Goal: Check status: Check status

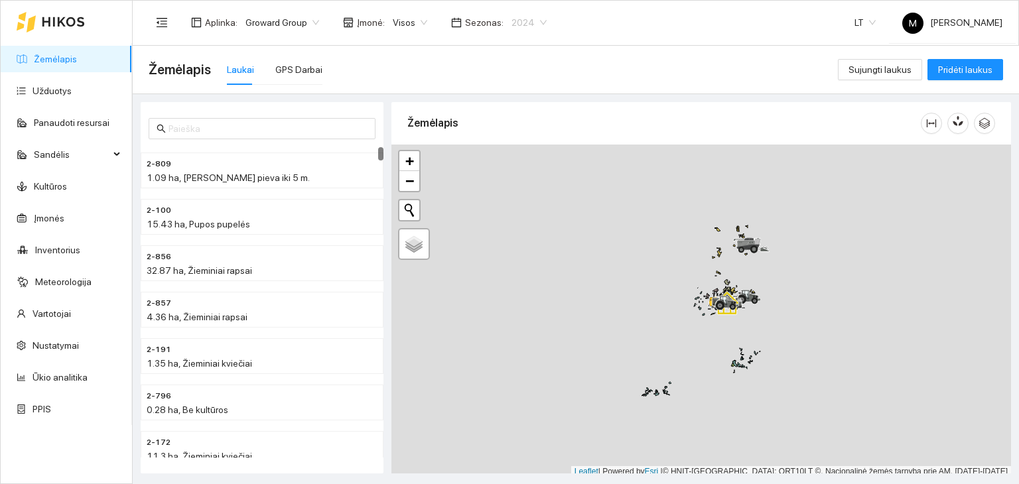
click at [520, 27] on span "2024" at bounding box center [529, 23] width 35 height 20
click at [517, 150] on div "2025" at bounding box center [518, 154] width 34 height 15
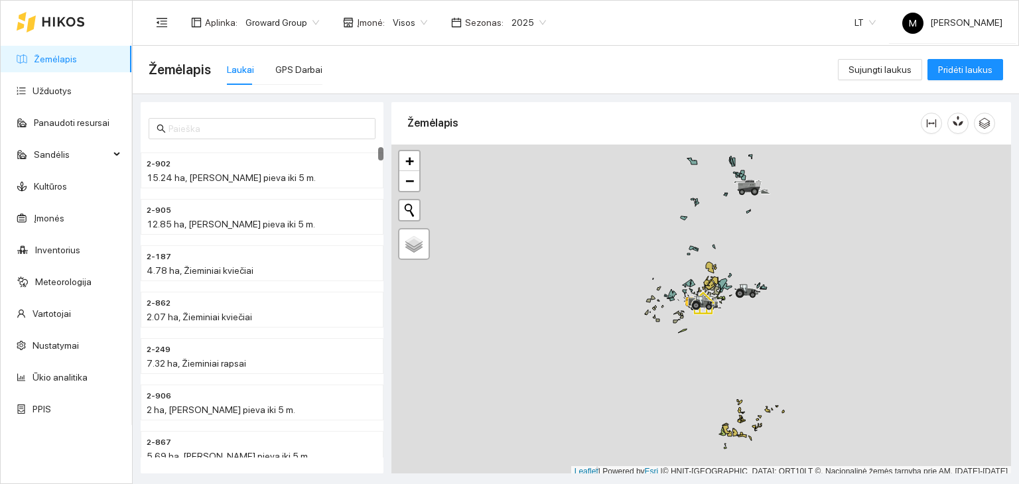
scroll to position [3, 0]
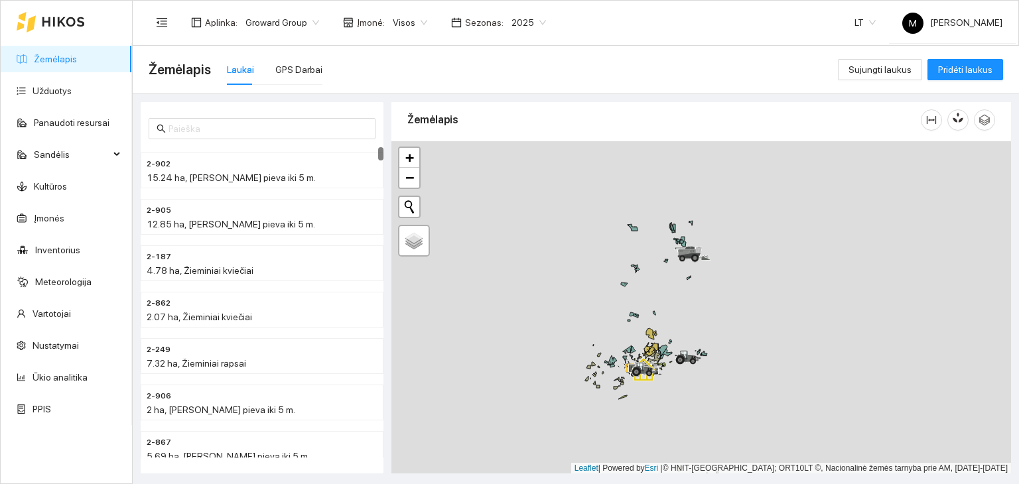
drag, startPoint x: 752, startPoint y: 247, endPoint x: 679, endPoint y: 327, distance: 108.0
click at [679, 327] on div at bounding box center [701, 307] width 620 height 333
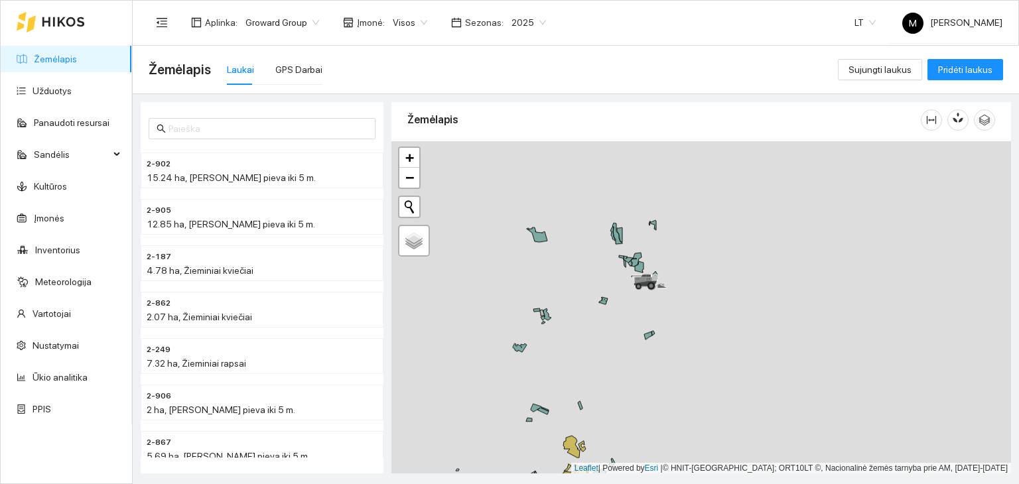
drag, startPoint x: 620, startPoint y: 215, endPoint x: 596, endPoint y: 293, distance: 81.2
click at [596, 293] on div at bounding box center [701, 307] width 620 height 333
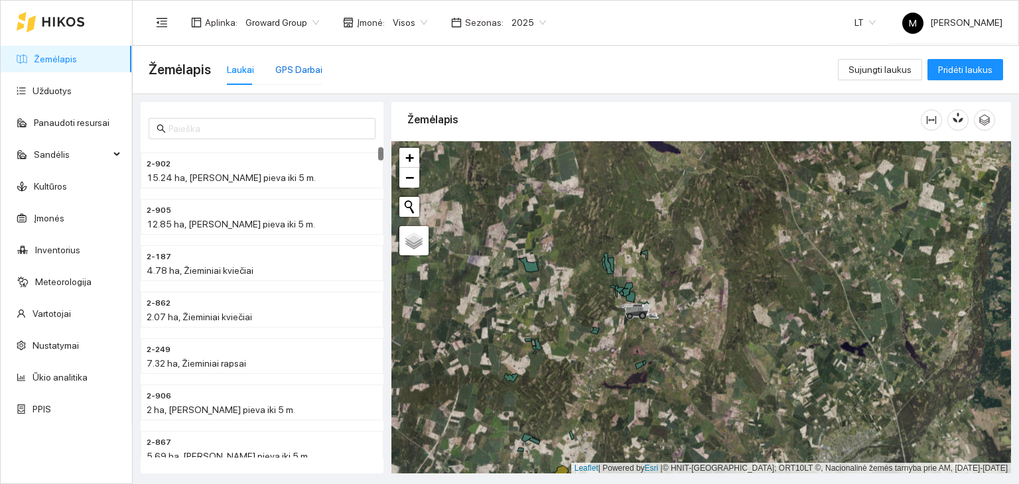
click at [286, 69] on div "GPS Darbai" at bounding box center [298, 69] width 47 height 15
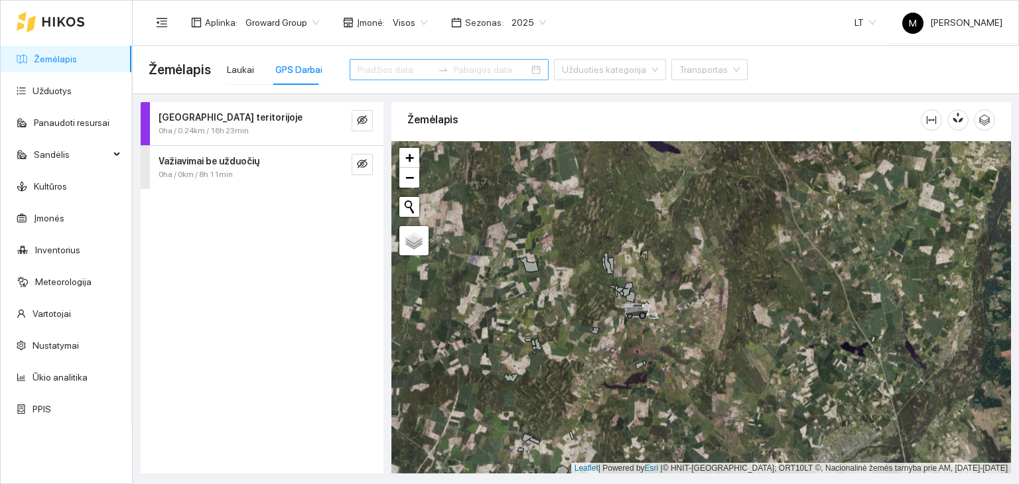
click at [454, 70] on input at bounding box center [491, 69] width 75 height 15
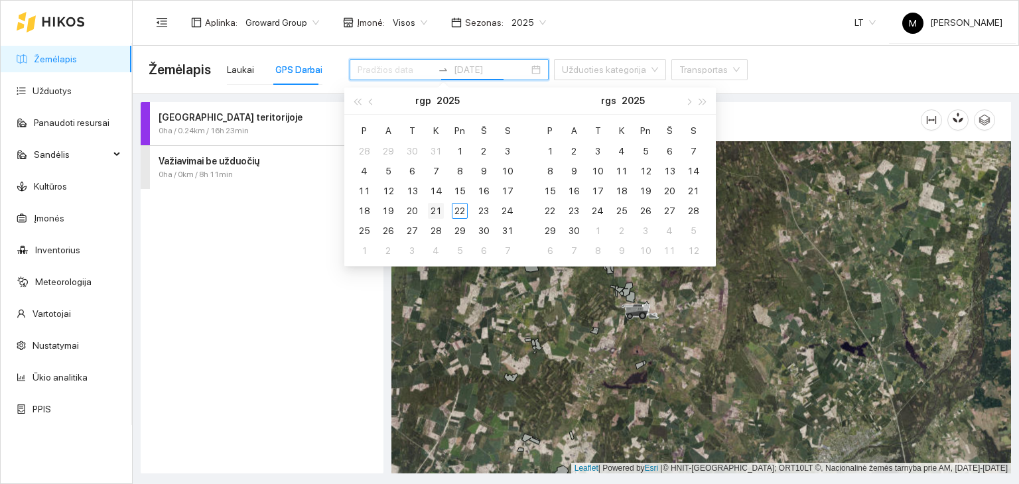
type input "[DATE]"
click at [440, 208] on div "21" at bounding box center [436, 211] width 16 height 16
type input "[DATE]"
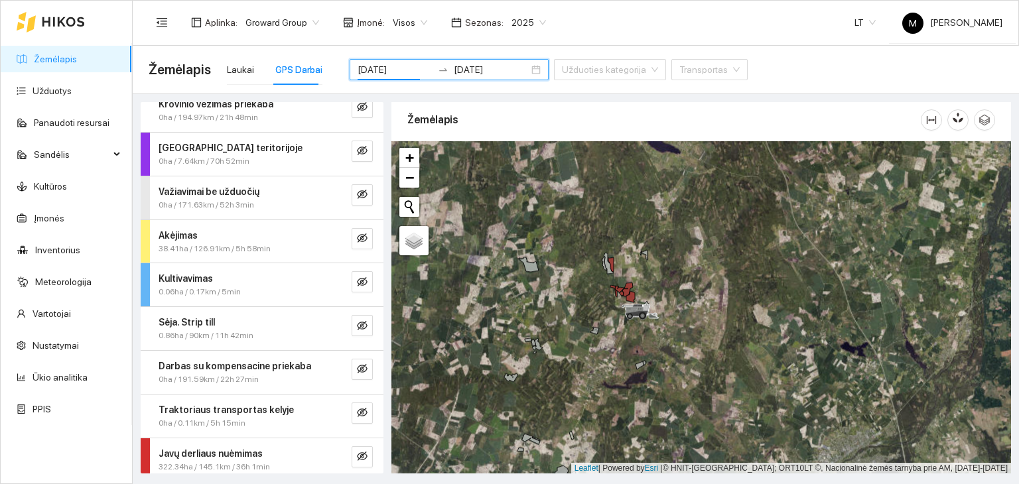
scroll to position [20, 0]
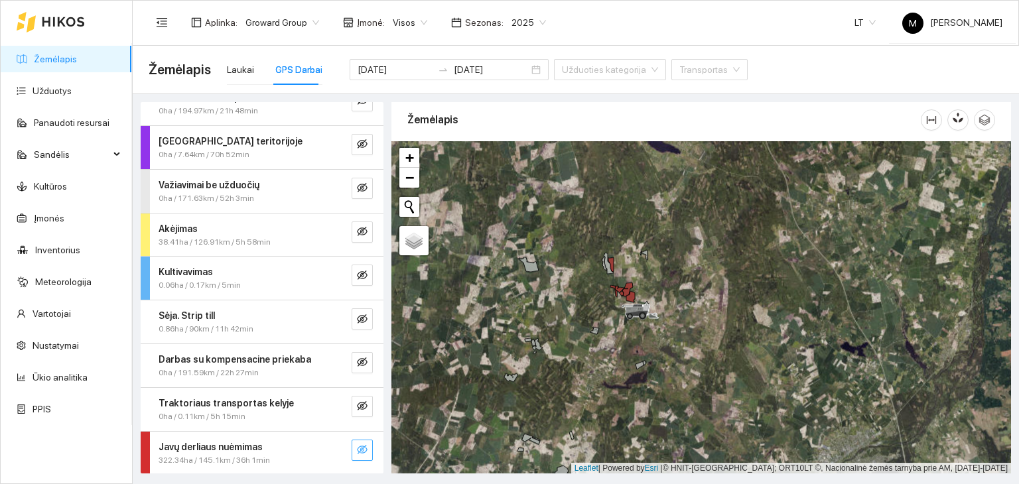
click at [357, 447] on icon "eye-invisible" at bounding box center [362, 450] width 11 height 11
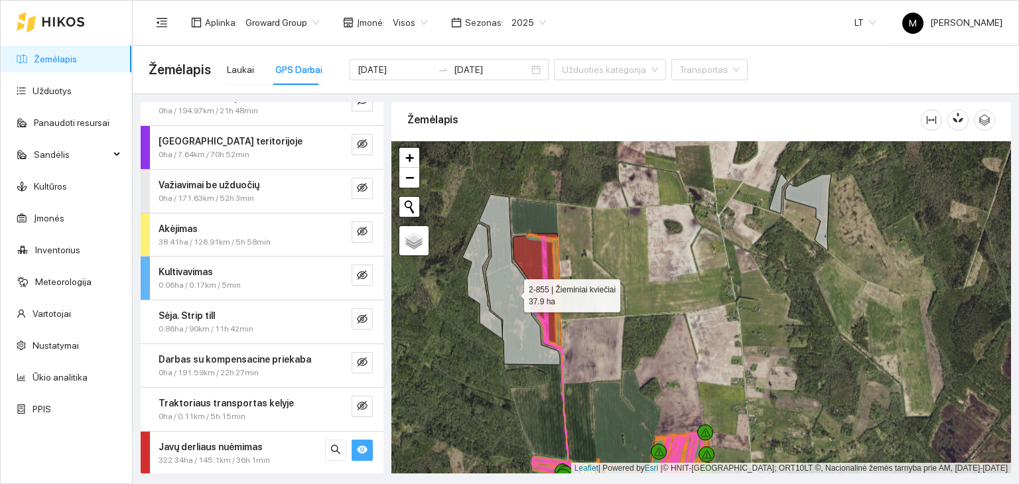
click at [504, 258] on icon at bounding box center [519, 279] width 81 height 171
click at [499, 274] on icon at bounding box center [519, 279] width 81 height 171
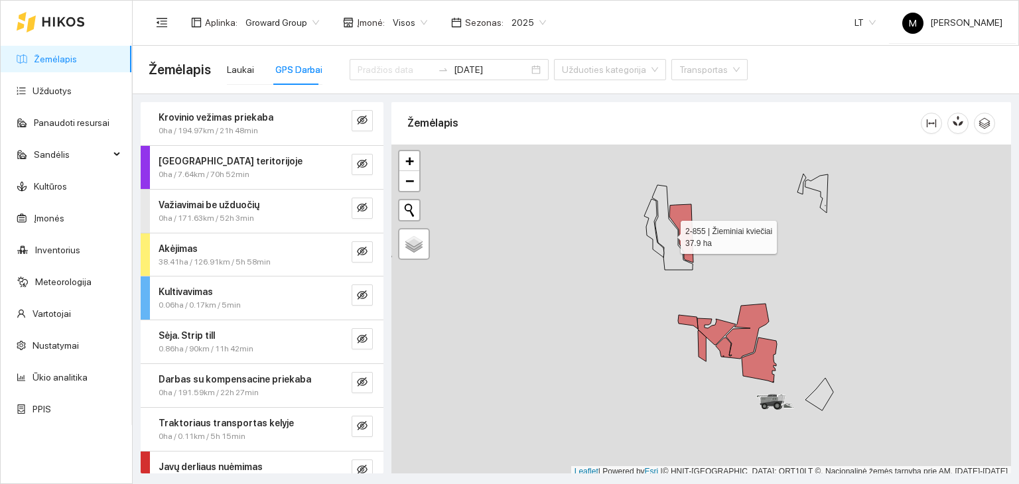
click at [668, 240] on icon at bounding box center [672, 227] width 40 height 85
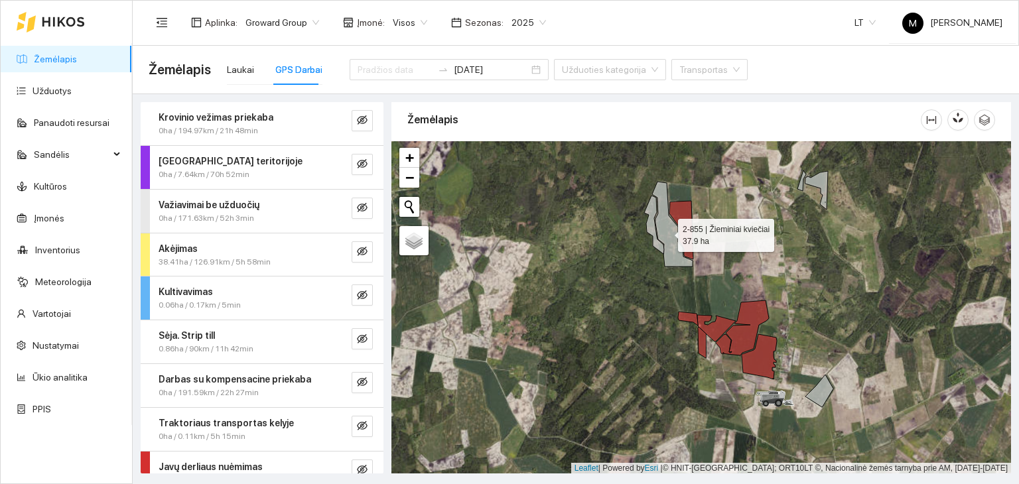
click at [666, 232] on icon at bounding box center [672, 224] width 40 height 85
click at [236, 71] on div "Laukai" at bounding box center [240, 69] width 27 height 15
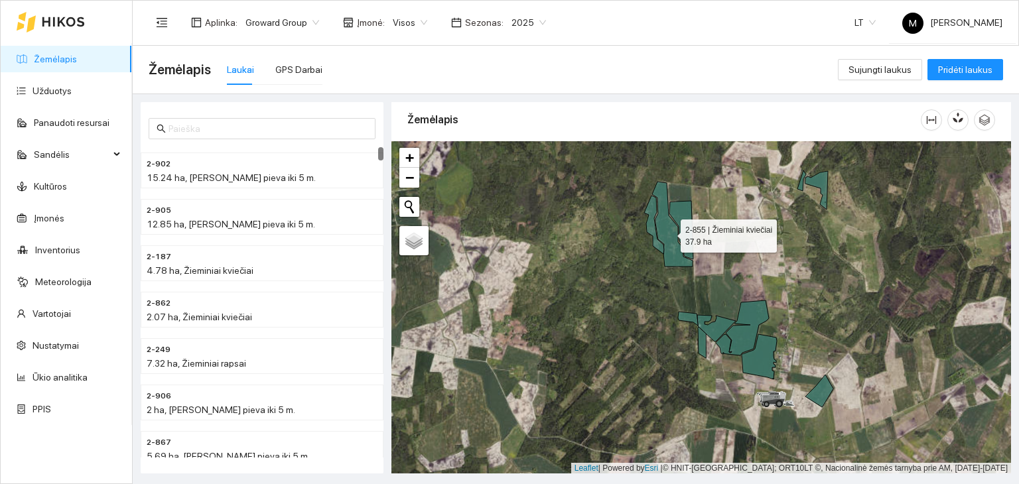
click at [669, 232] on icon at bounding box center [672, 224] width 40 height 85
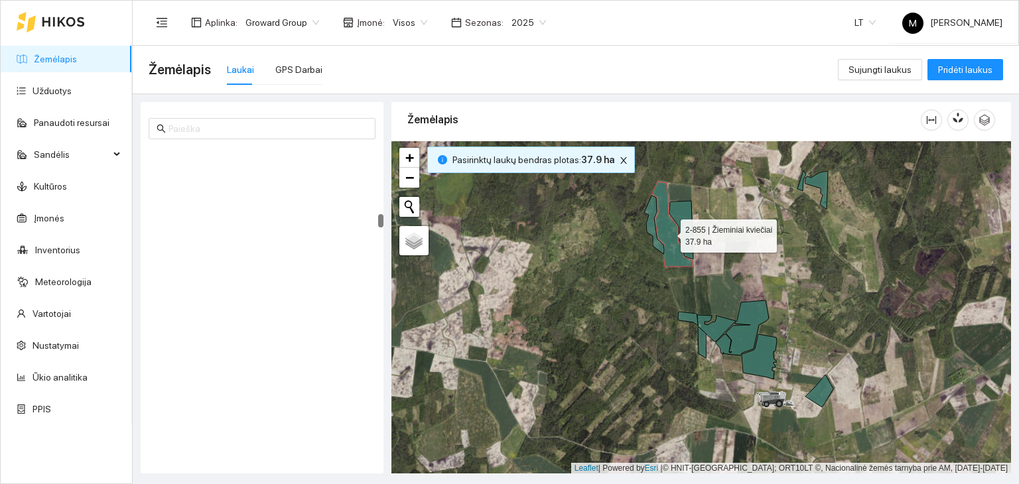
scroll to position [1761, 0]
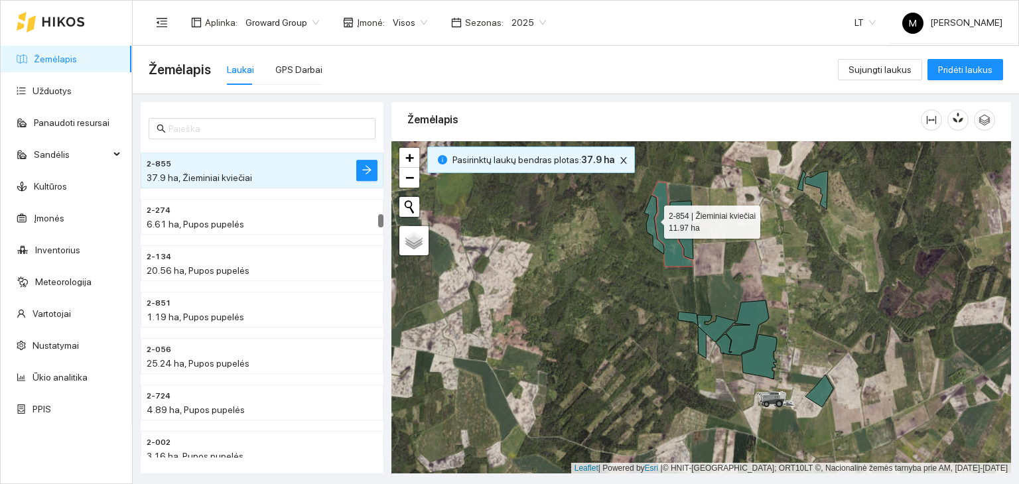
click at [652, 218] on icon at bounding box center [654, 225] width 20 height 58
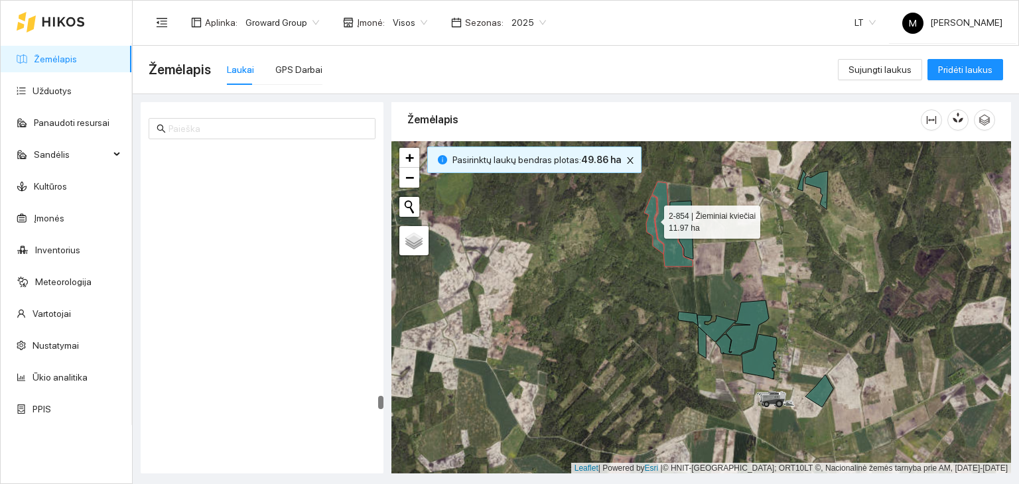
scroll to position [6532, 0]
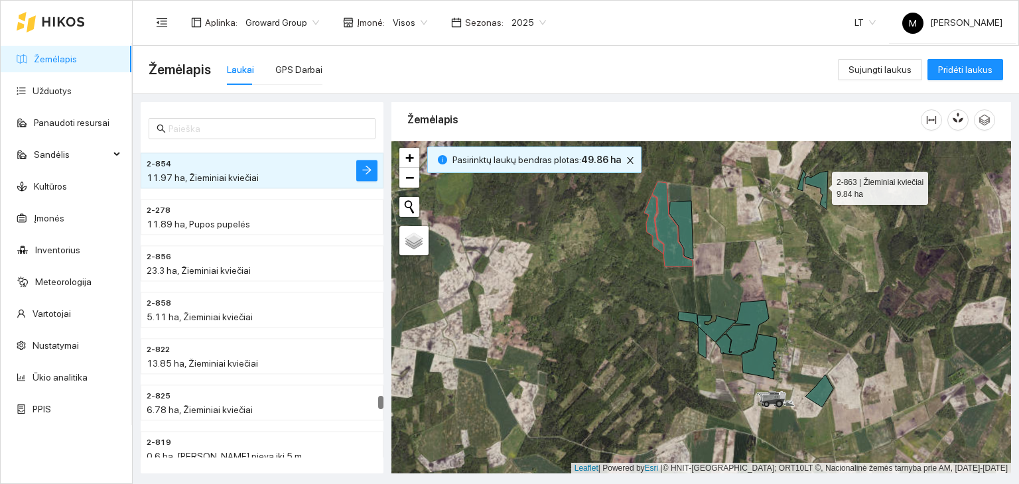
click at [819, 183] on icon at bounding box center [816, 190] width 23 height 38
click at [799, 188] on icon at bounding box center [801, 181] width 9 height 21
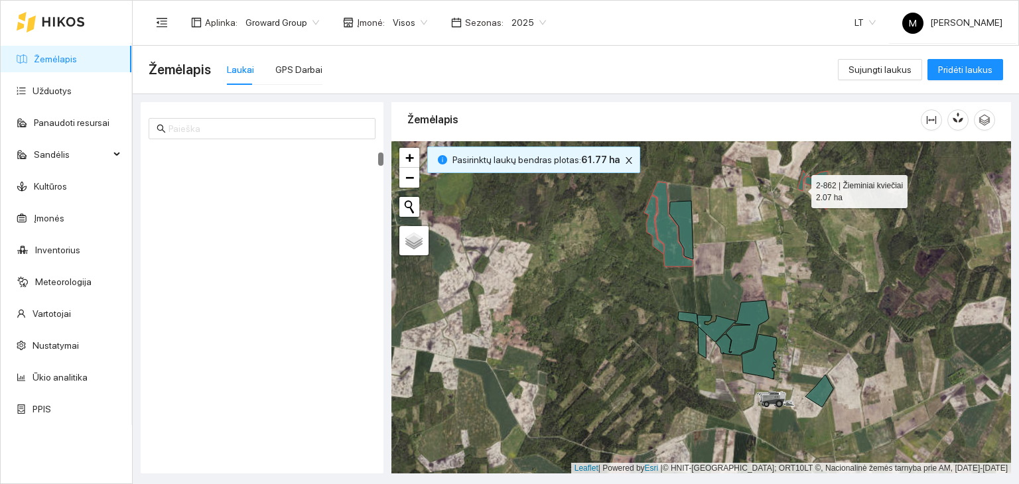
scroll to position [139, 0]
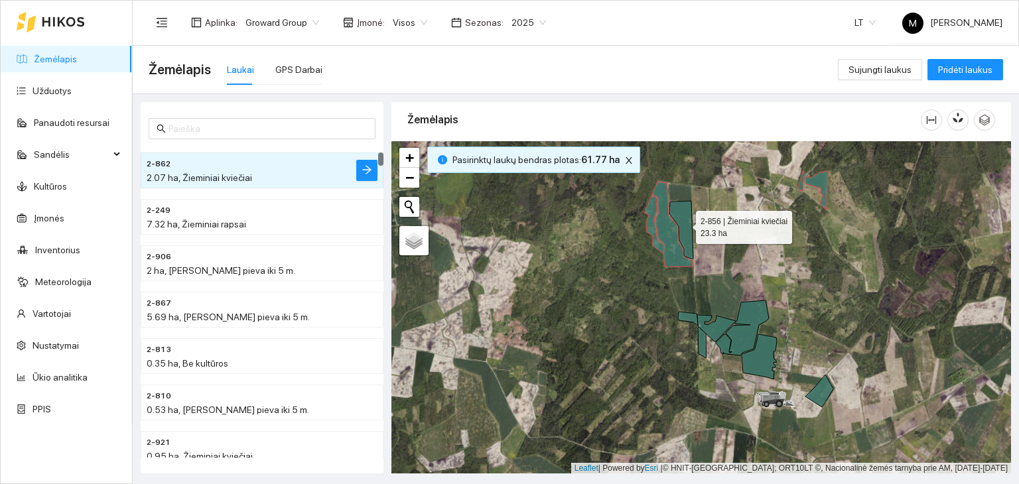
click at [687, 232] on icon at bounding box center [681, 230] width 24 height 58
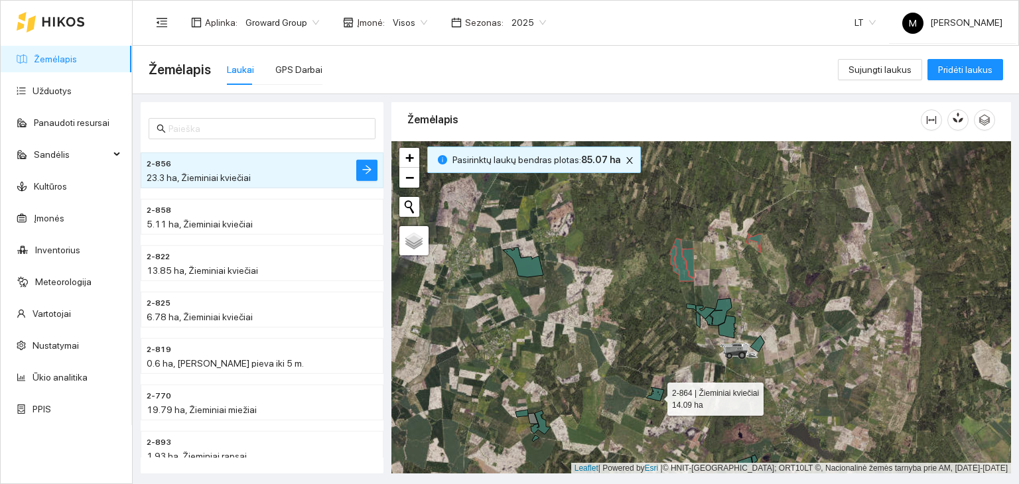
click at [656, 395] on icon at bounding box center [655, 394] width 17 height 14
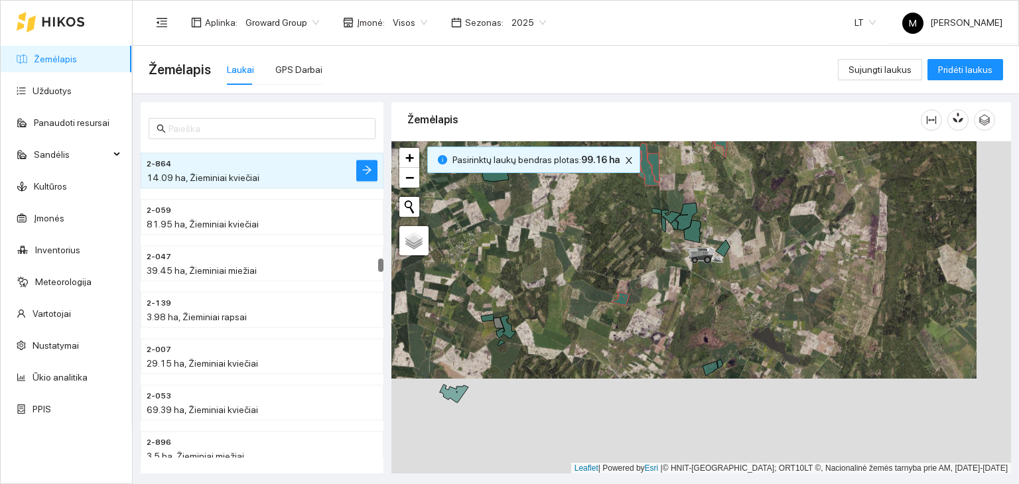
drag, startPoint x: 632, startPoint y: 420, endPoint x: 602, endPoint y: 340, distance: 85.4
click at [602, 340] on div at bounding box center [701, 307] width 620 height 333
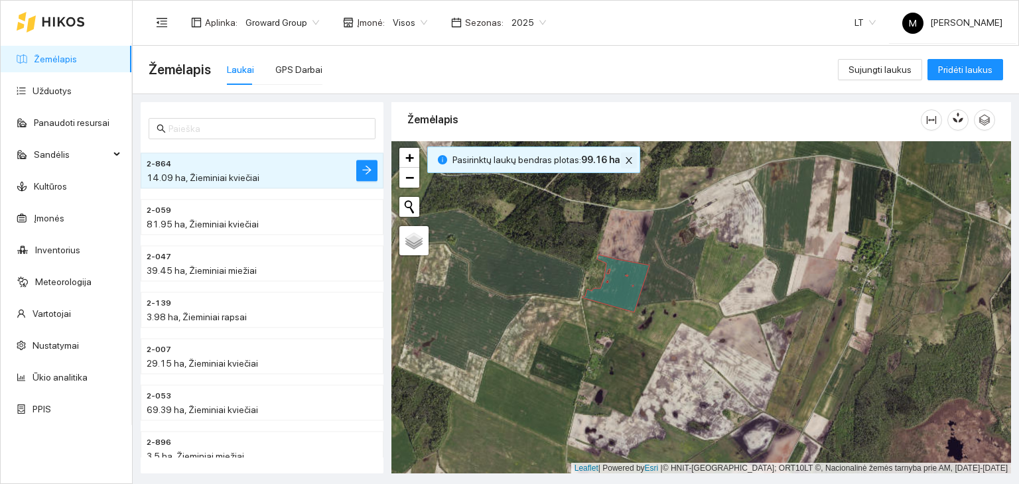
click at [626, 160] on icon "close" at bounding box center [628, 160] width 9 height 9
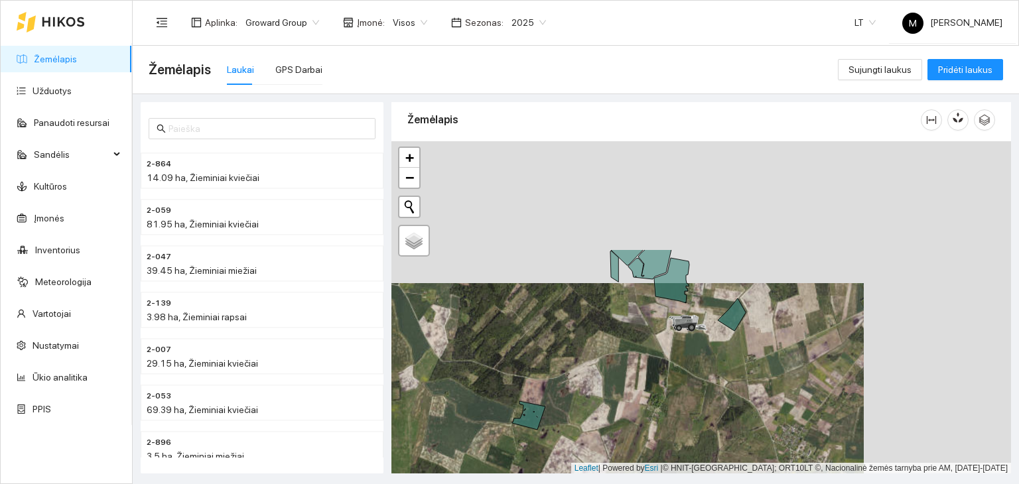
drag, startPoint x: 731, startPoint y: 247, endPoint x: 583, endPoint y: 390, distance: 205.5
click at [583, 390] on div at bounding box center [701, 307] width 620 height 333
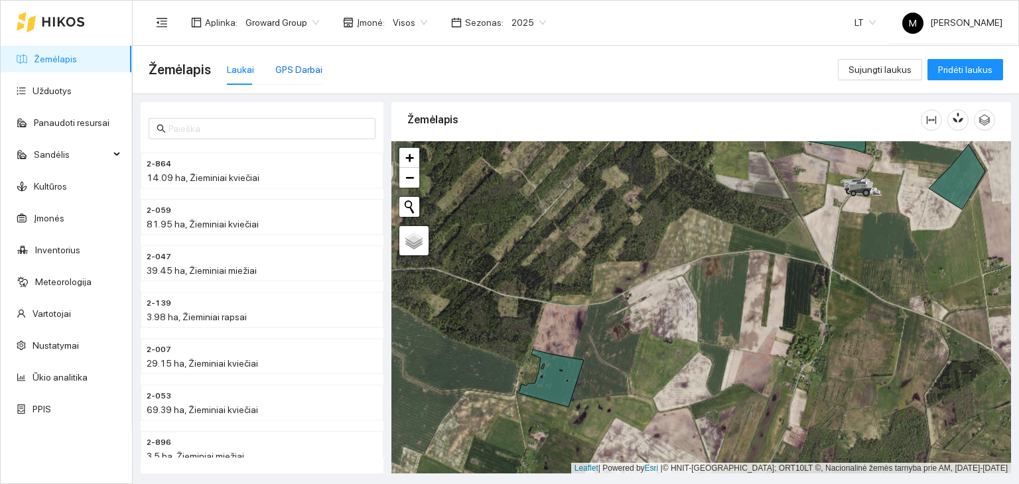
click at [298, 73] on div "GPS Darbai" at bounding box center [298, 69] width 47 height 15
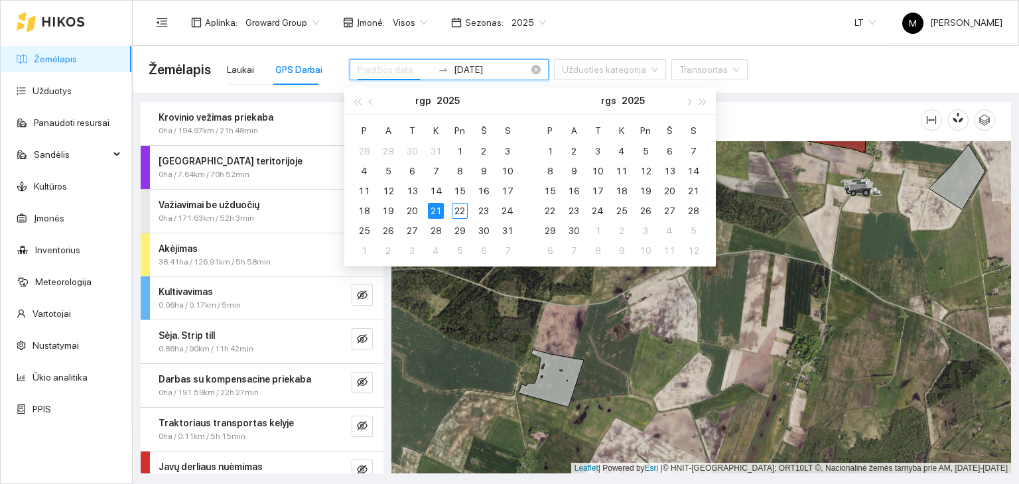
click at [393, 73] on input at bounding box center [395, 69] width 75 height 15
type input "[DATE]"
click at [436, 213] on div "21" at bounding box center [436, 211] width 16 height 16
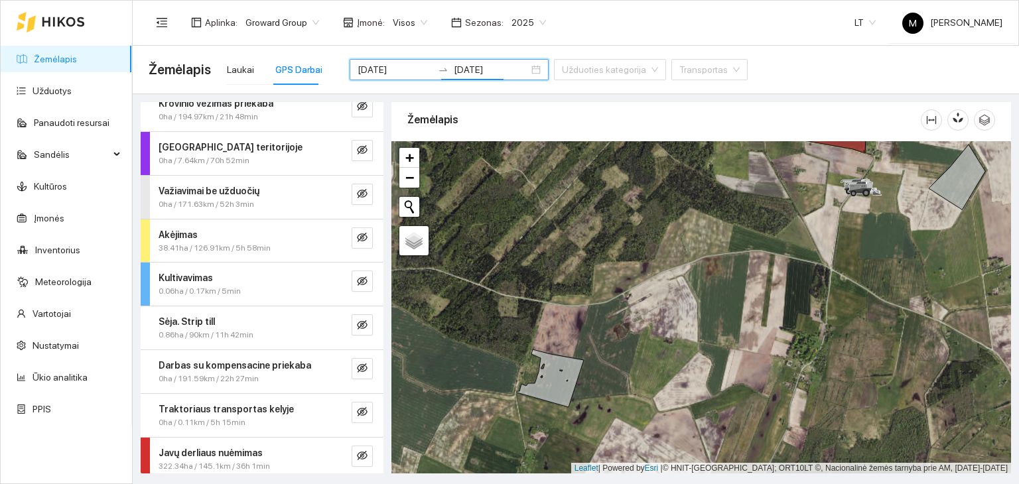
scroll to position [20, 0]
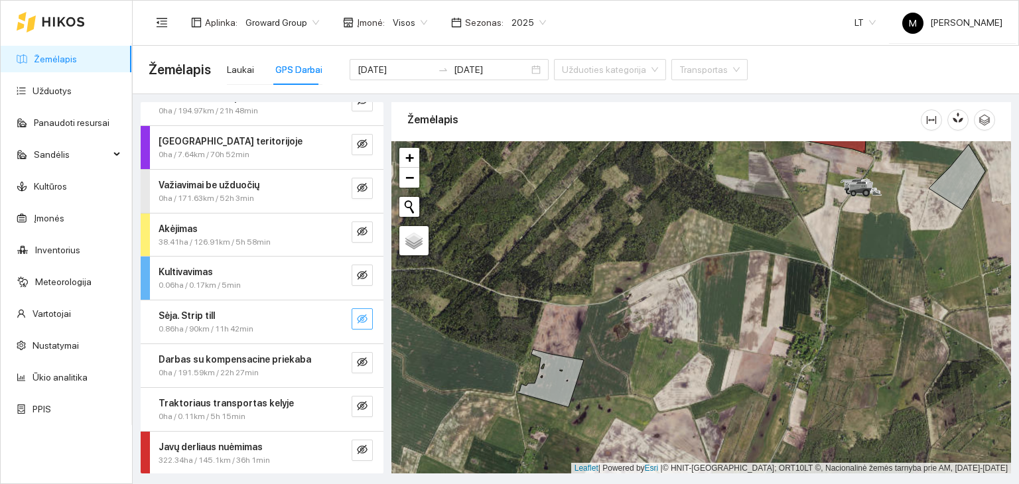
click at [357, 320] on icon "eye-invisible" at bounding box center [362, 319] width 11 height 11
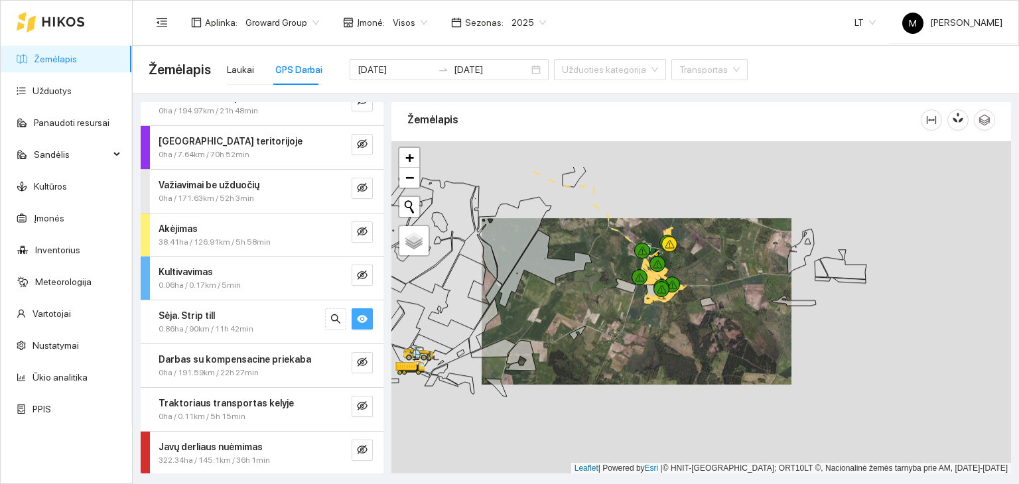
drag, startPoint x: 777, startPoint y: 241, endPoint x: 714, endPoint y: 259, distance: 65.5
click at [714, 259] on div at bounding box center [701, 307] width 620 height 333
